Goal: Use online tool/utility: Use online tool/utility

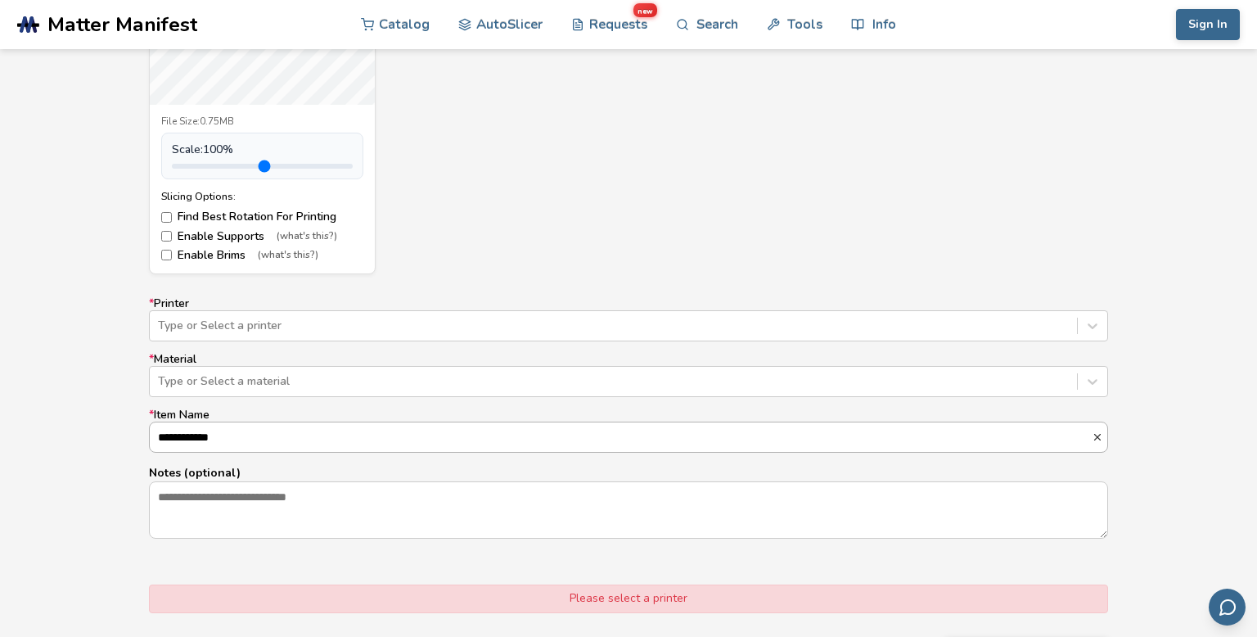
scroll to position [1, 0]
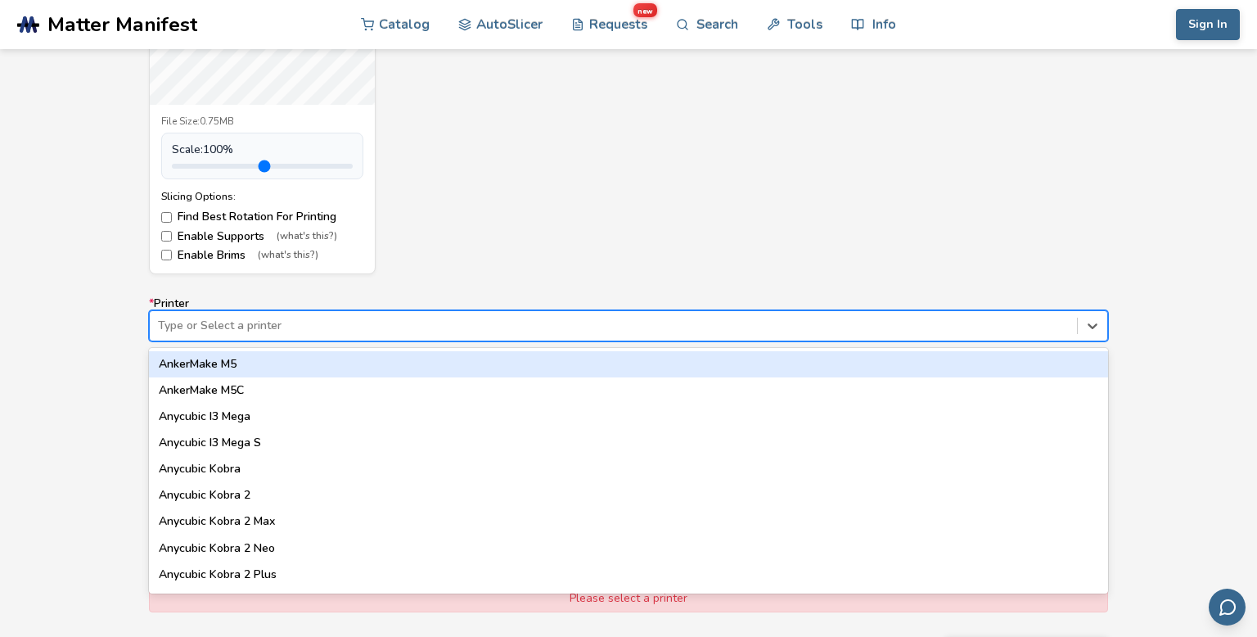
click at [541, 324] on div at bounding box center [613, 326] width 911 height 16
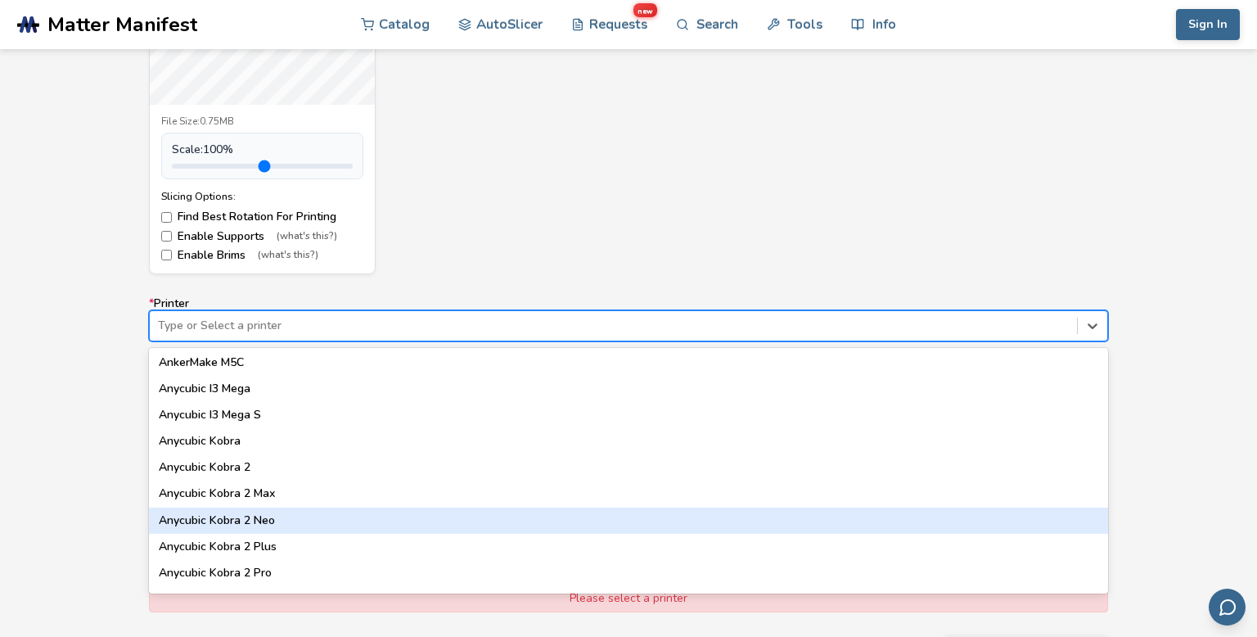
scroll to position [0, 0]
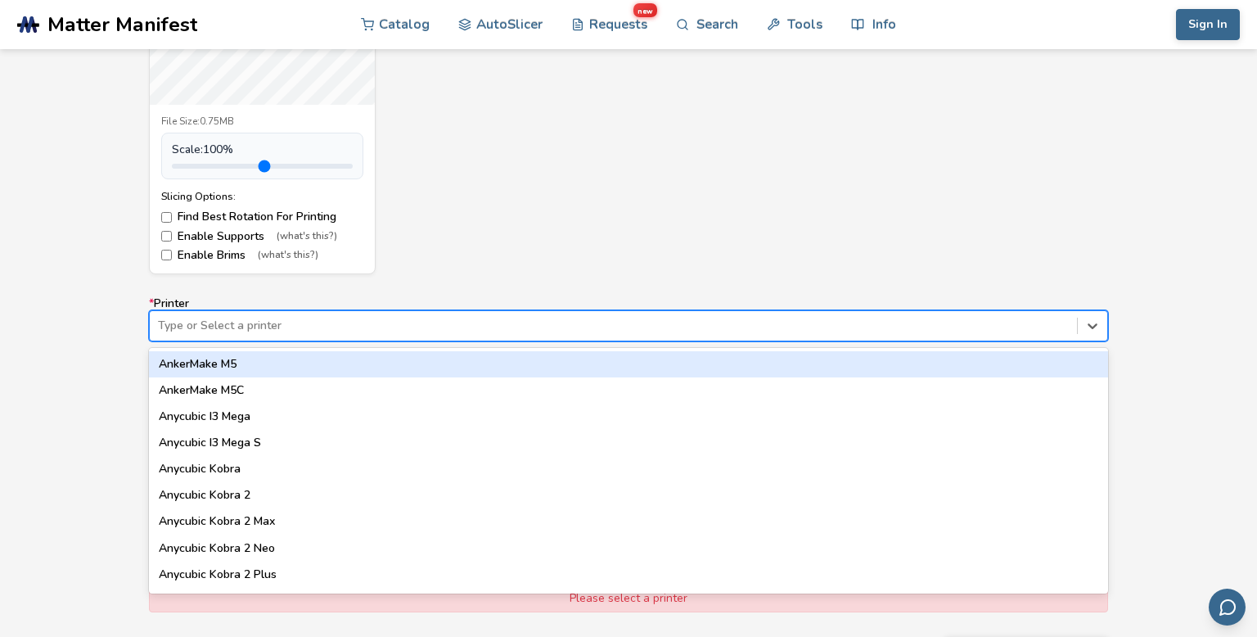
click at [538, 367] on div "AnkerMake M5" at bounding box center [628, 364] width 959 height 26
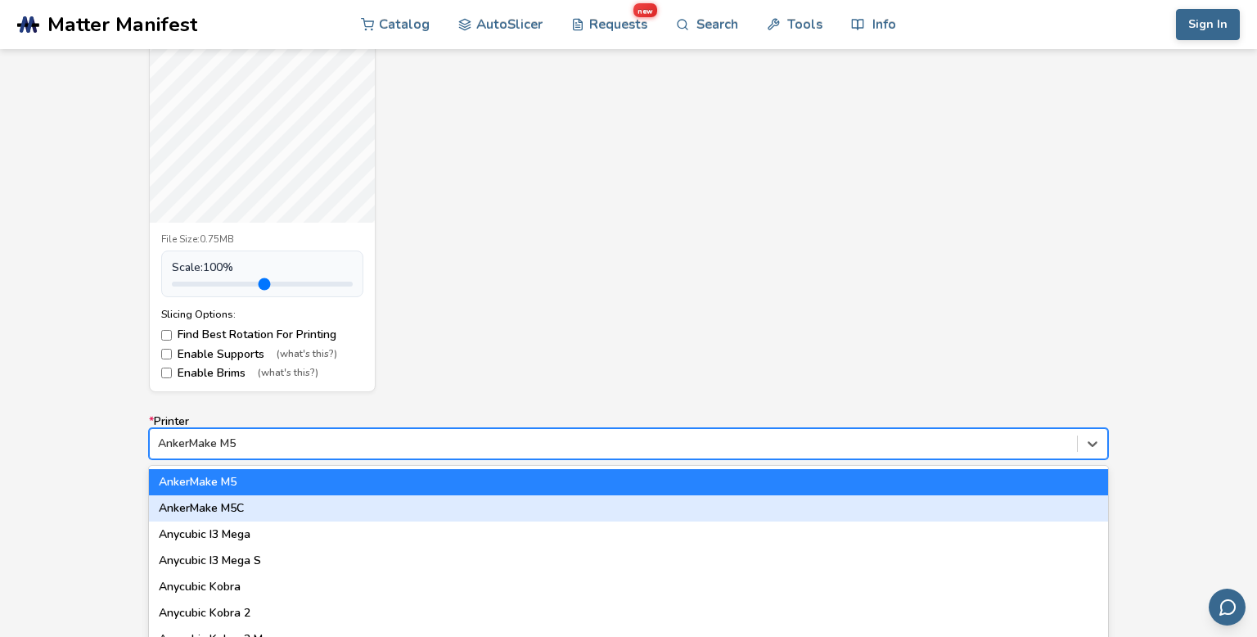
scroll to position [787, 0]
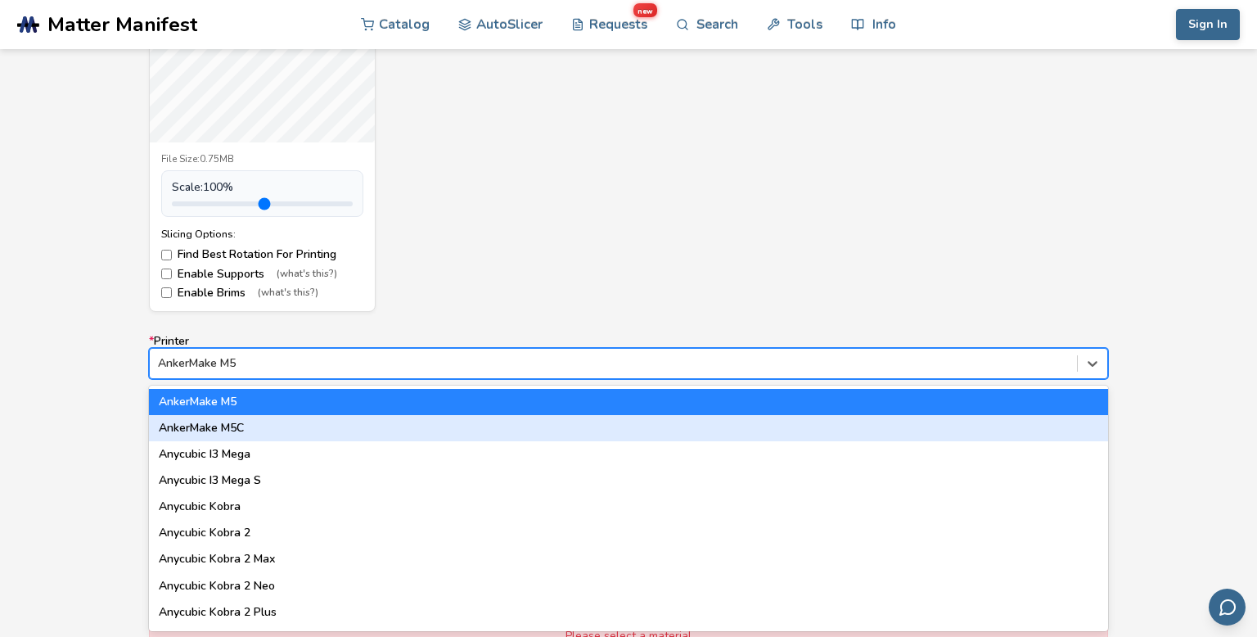
click at [498, 379] on div "option AnkerMake M5, selected. 64 results available. Use Up and Down to choose …" at bounding box center [628, 363] width 959 height 31
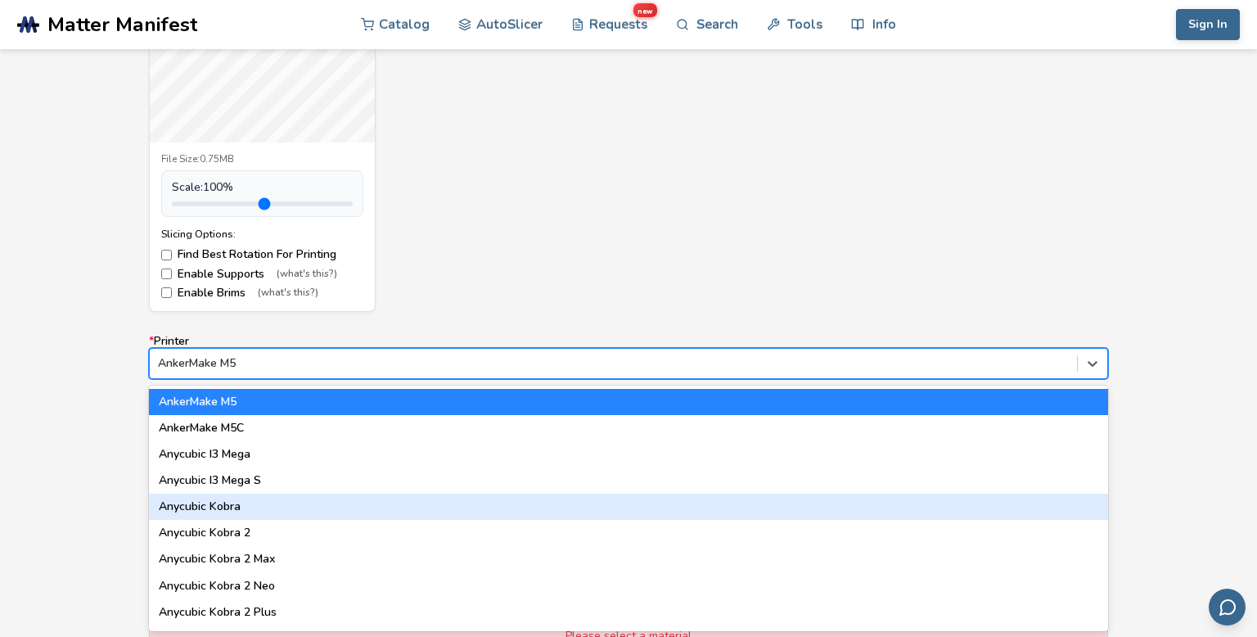
click at [506, 501] on div "Anycubic Kobra" at bounding box center [628, 507] width 959 height 26
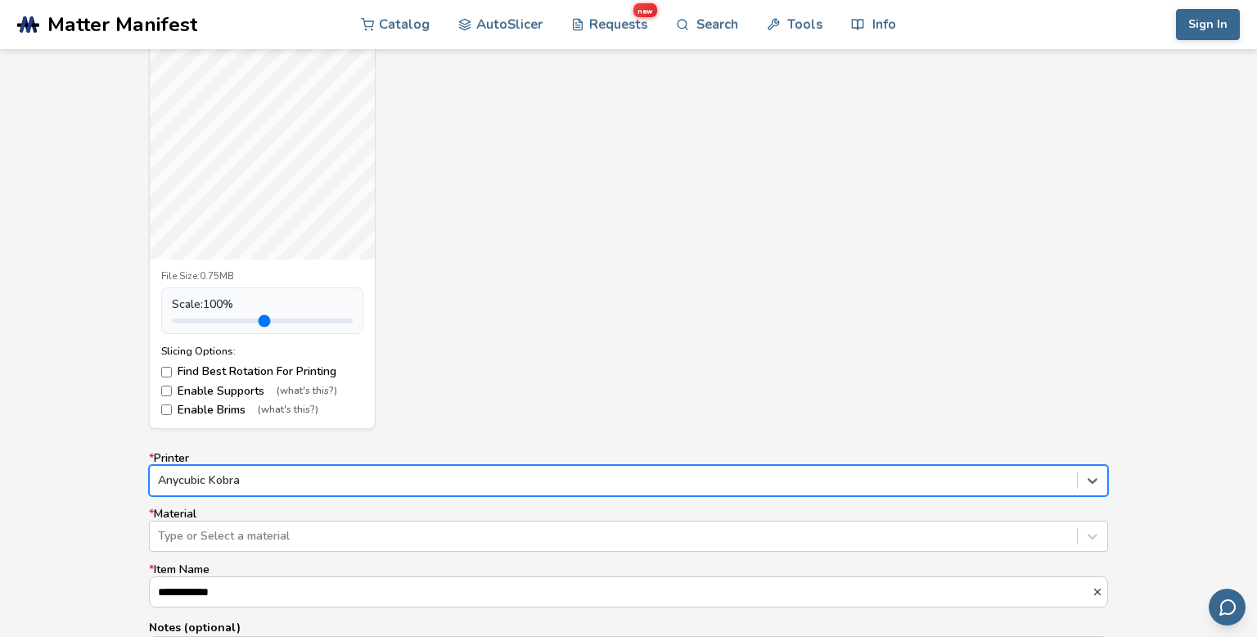
scroll to position [669, 0]
click at [165, 396] on label "Enable Supports (what's this?)" at bounding box center [262, 391] width 202 height 13
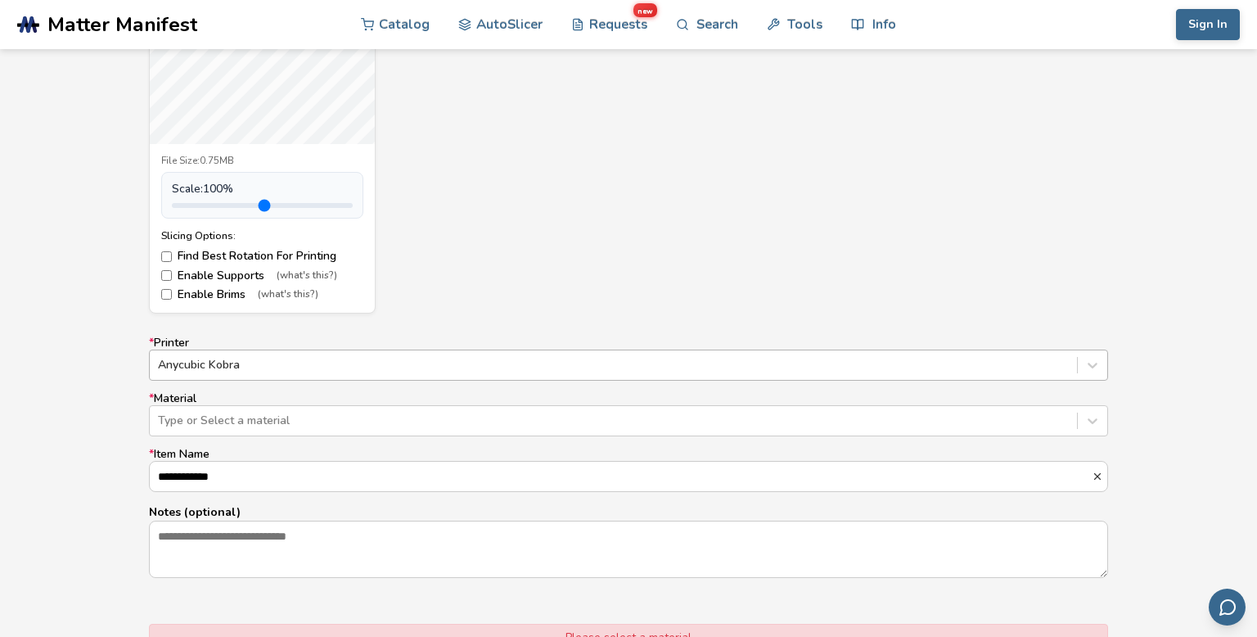
scroll to position [787, 0]
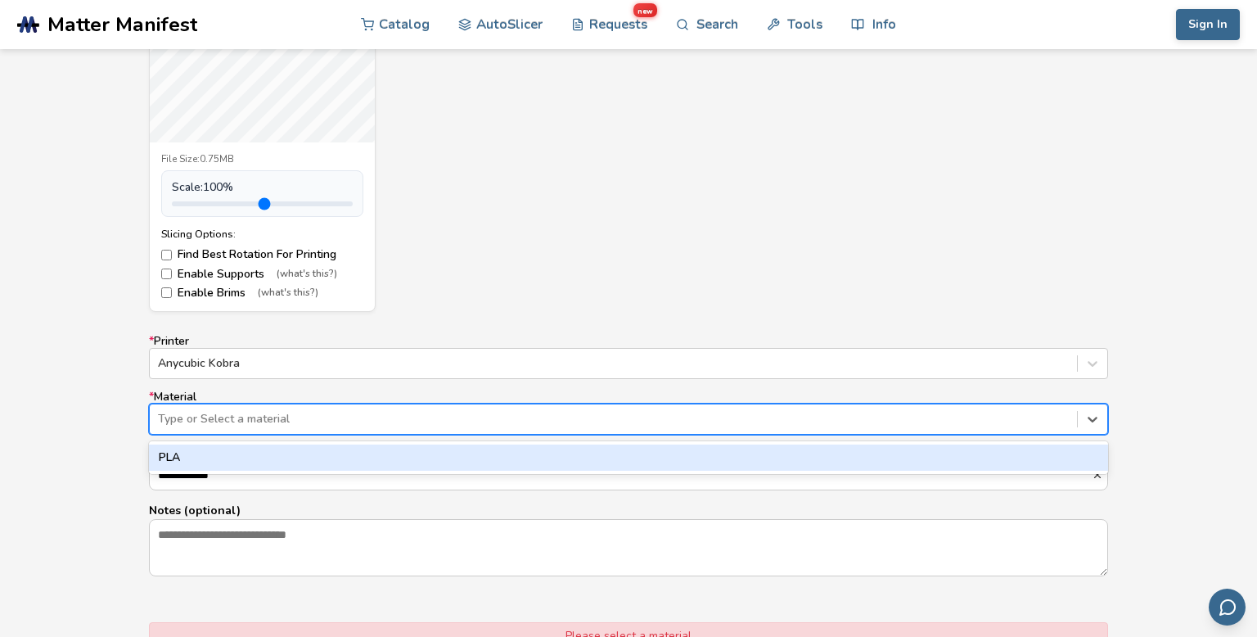
click at [535, 408] on div "Type or Select a material" at bounding box center [613, 419] width 927 height 23
drag, startPoint x: 532, startPoint y: 450, endPoint x: 524, endPoint y: 457, distance: 11.0
click at [532, 450] on div "PLA" at bounding box center [628, 457] width 959 height 26
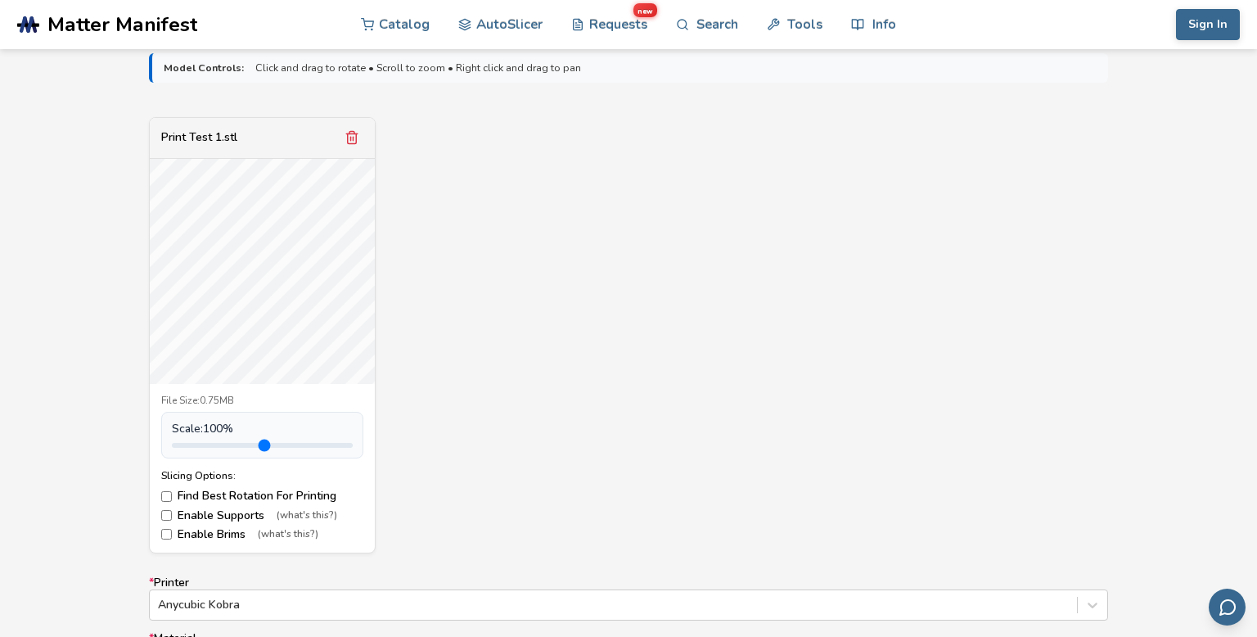
scroll to position [493, 0]
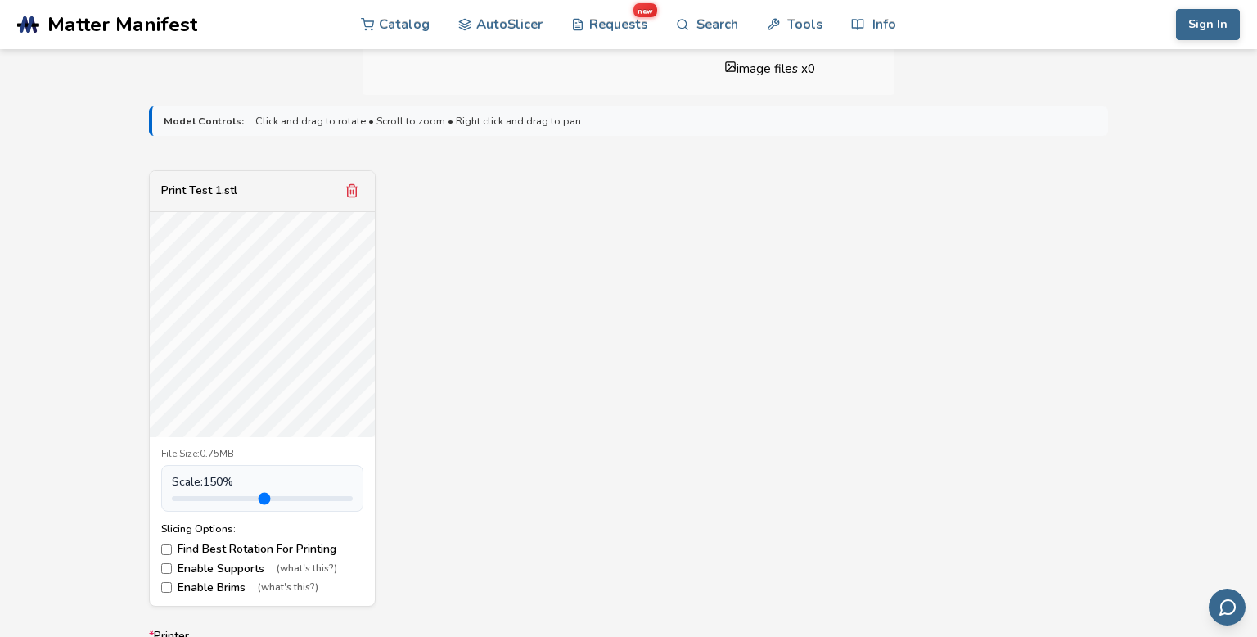
drag, startPoint x: 213, startPoint y: 496, endPoint x: 226, endPoint y: 506, distance: 16.4
type input "***"
click at [226, 501] on input "range" at bounding box center [262, 498] width 181 height 5
